Goal: Task Accomplishment & Management: Use online tool/utility

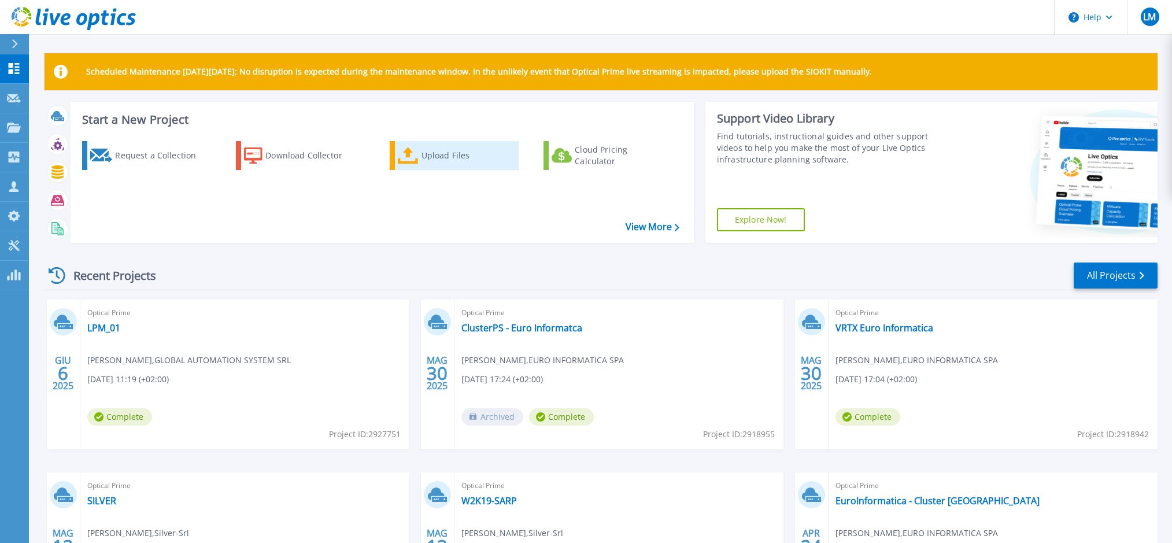
click at [448, 152] on div "Upload Files" at bounding box center [468, 155] width 93 height 23
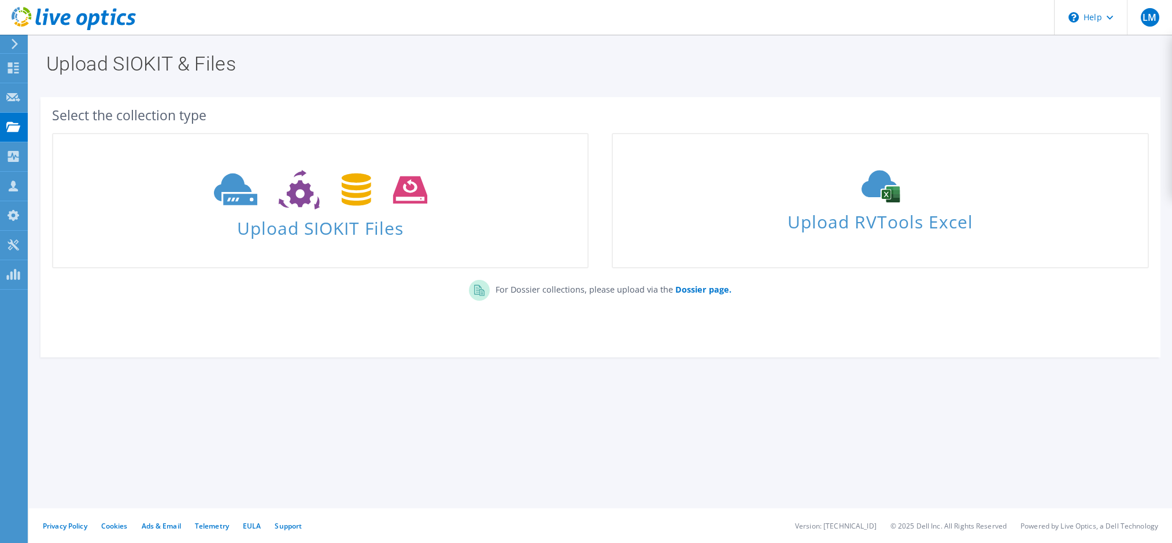
click at [706, 110] on div "Select the collection type" at bounding box center [600, 115] width 1097 height 13
click at [870, 191] on use at bounding box center [881, 187] width 38 height 32
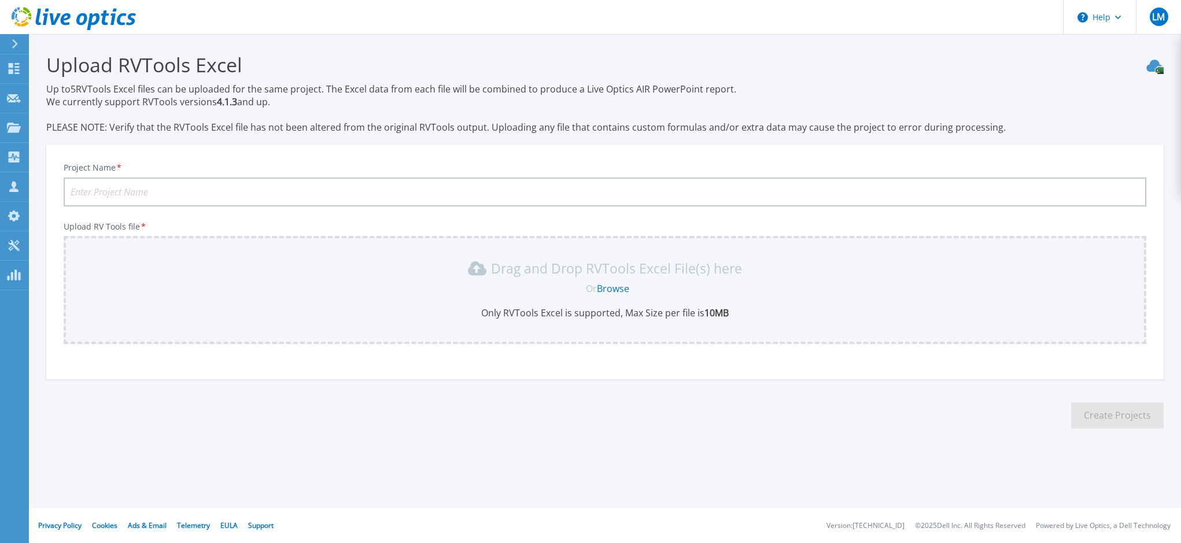
click at [427, 189] on input "Project Name *" at bounding box center [605, 192] width 1083 height 29
type input "ASSP Cortina"
click at [604, 287] on link "Browse" at bounding box center [613, 288] width 32 height 13
